Goal: Navigation & Orientation: Find specific page/section

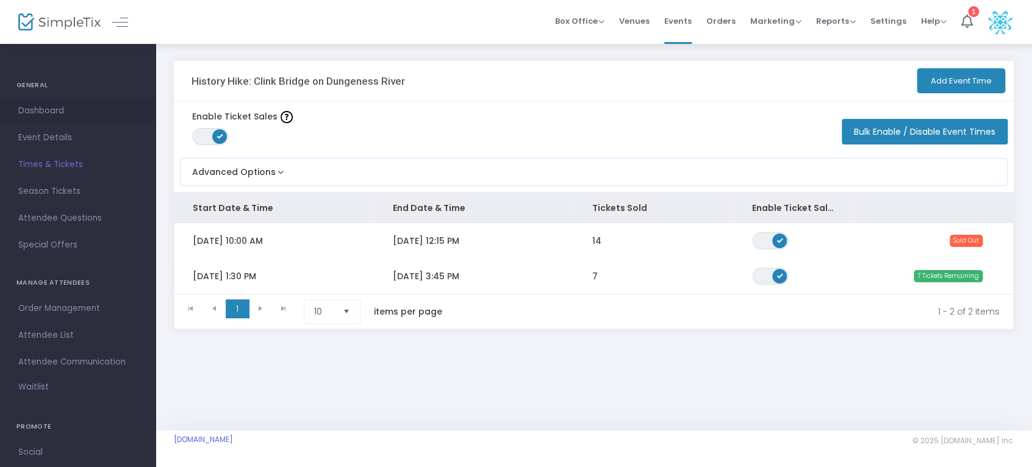
click at [55, 105] on span "Dashboard" at bounding box center [77, 111] width 119 height 16
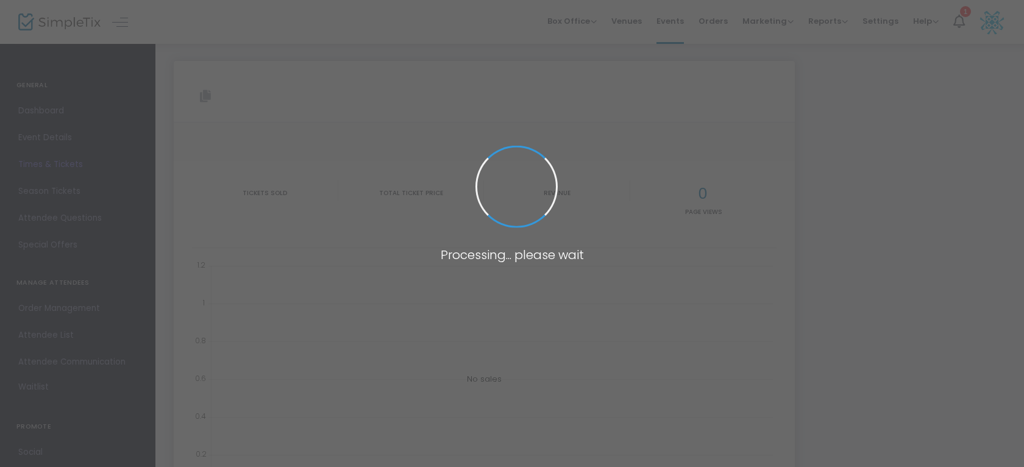
type input "https://www.simpletix.com/e/history-hike-clink-bridge-on-dungeness-riv-tickets-…"
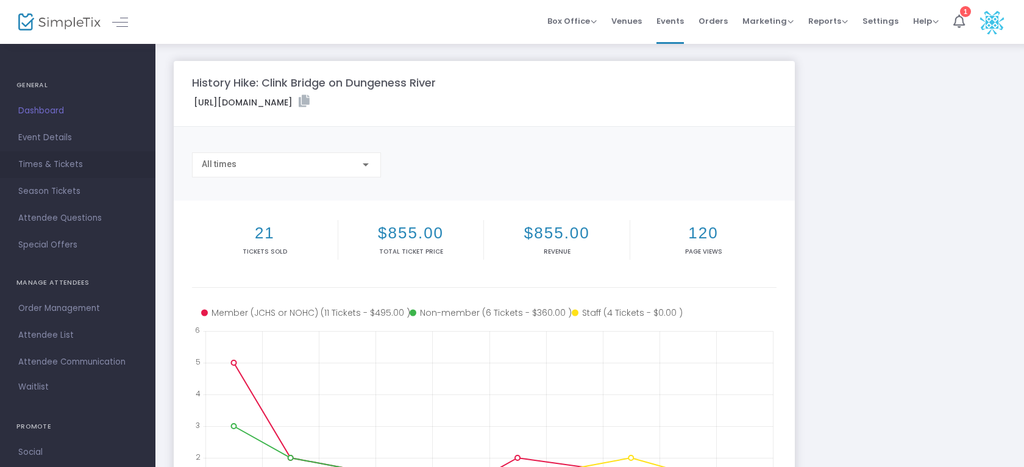
click at [62, 161] on span "Times & Tickets" at bounding box center [77, 165] width 119 height 16
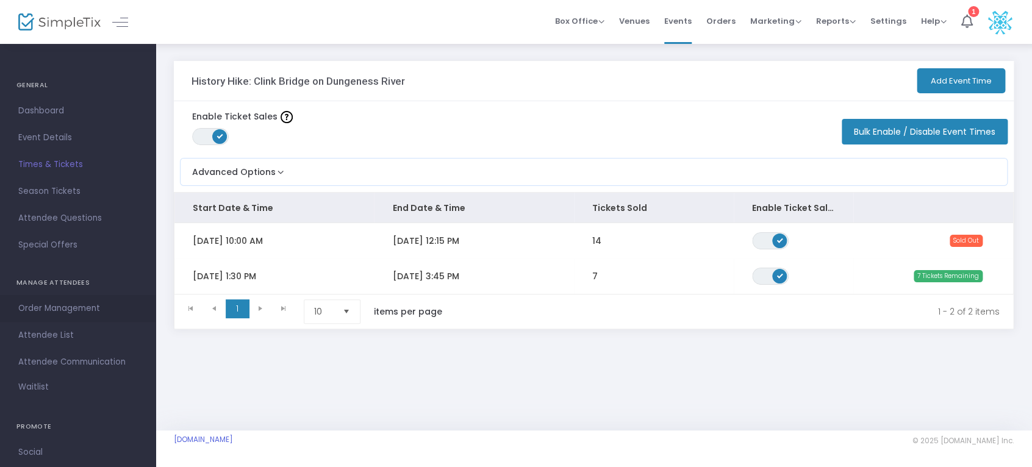
click at [74, 303] on span "Order Management" at bounding box center [77, 309] width 119 height 16
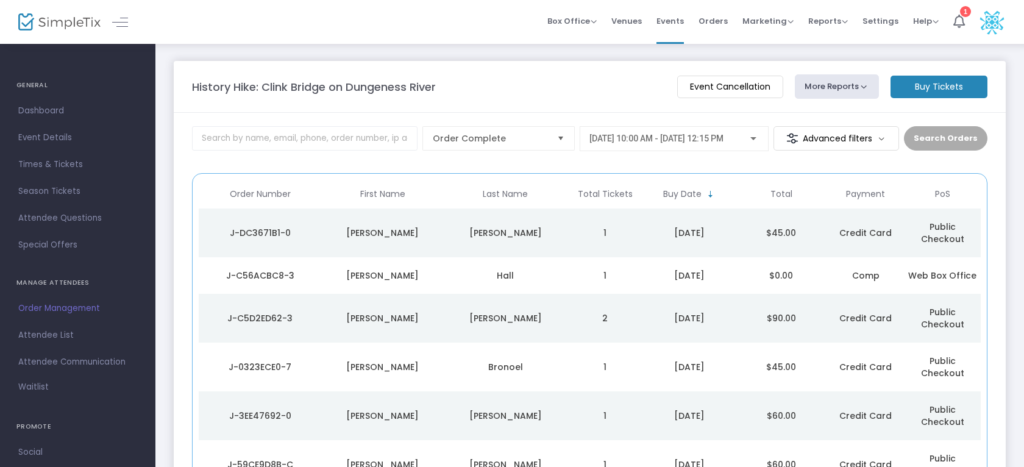
click at [53, 21] on img at bounding box center [59, 22] width 82 height 18
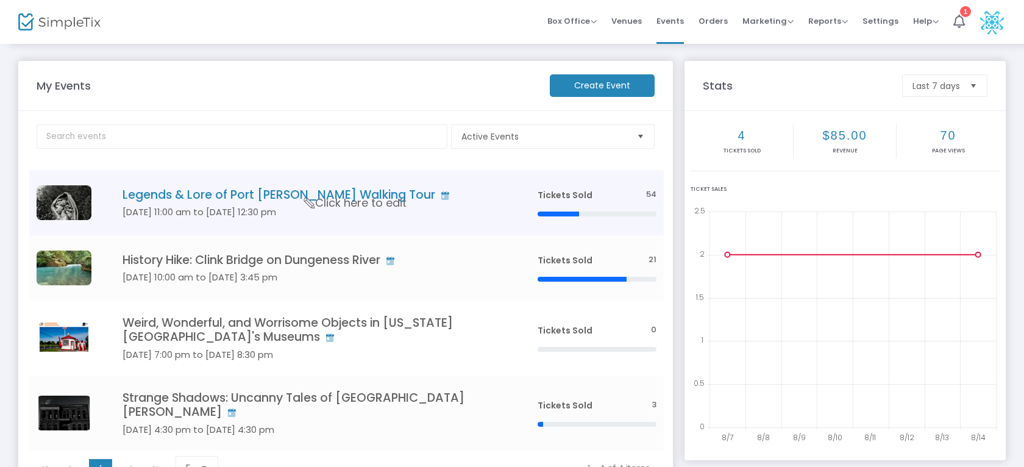
click at [254, 193] on h4 "Legends & Lore of Port [PERSON_NAME] Walking Tour" at bounding box center [312, 195] width 379 height 14
